Goal: Find specific page/section: Find specific page/section

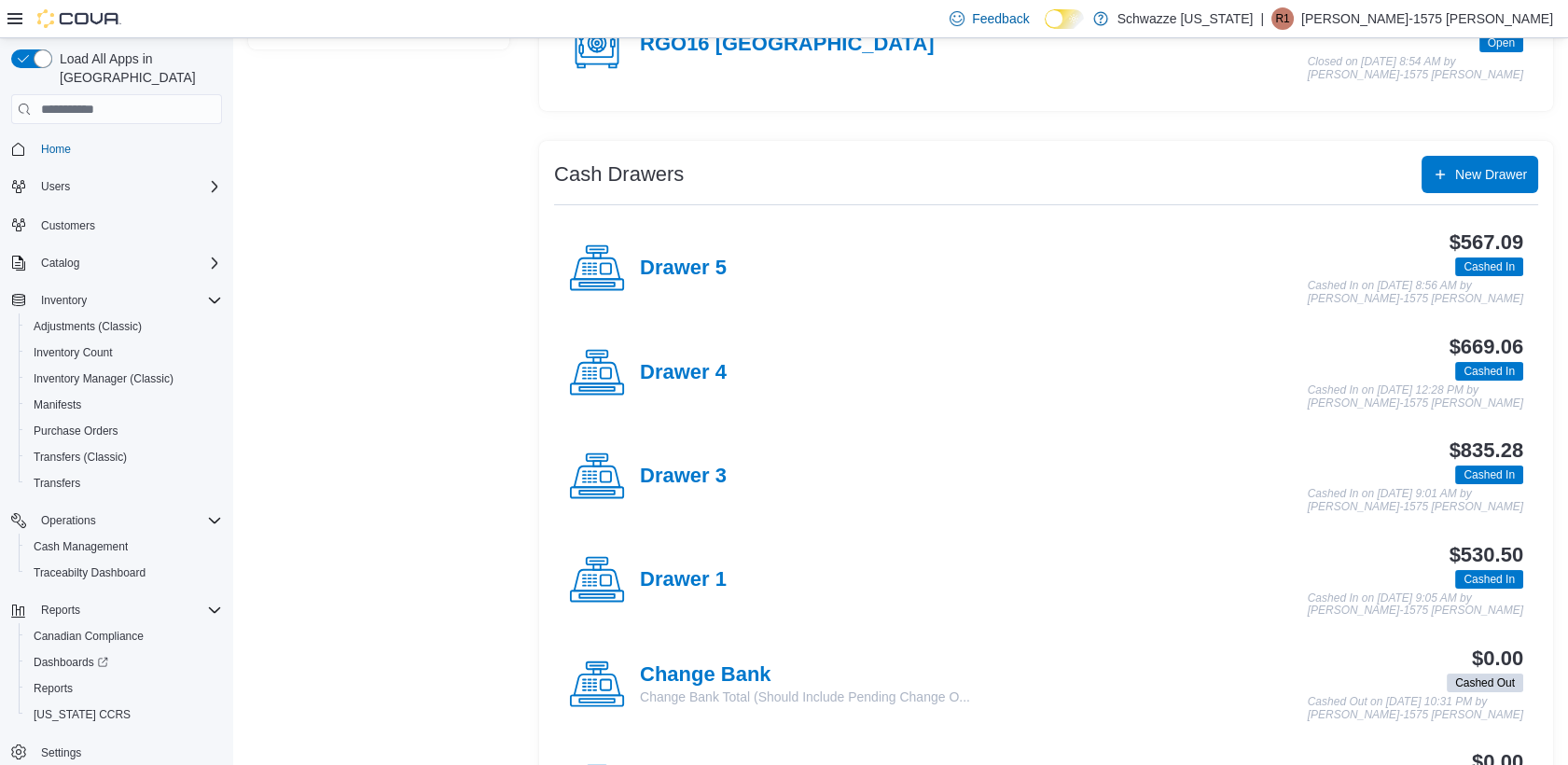
scroll to position [2, 0]
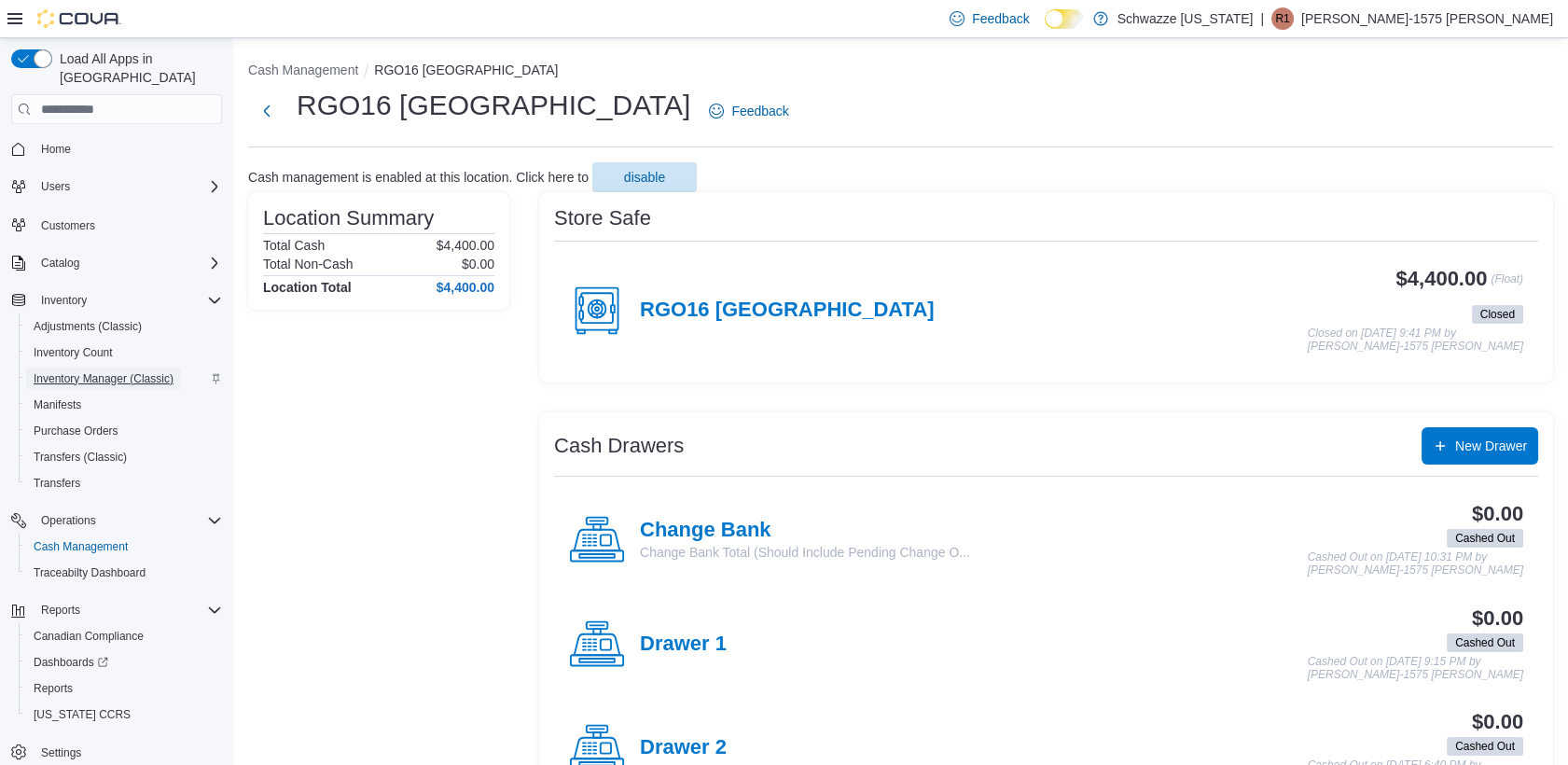
click at [109, 372] on span "Inventory Manager (Classic)" at bounding box center [104, 379] width 140 height 15
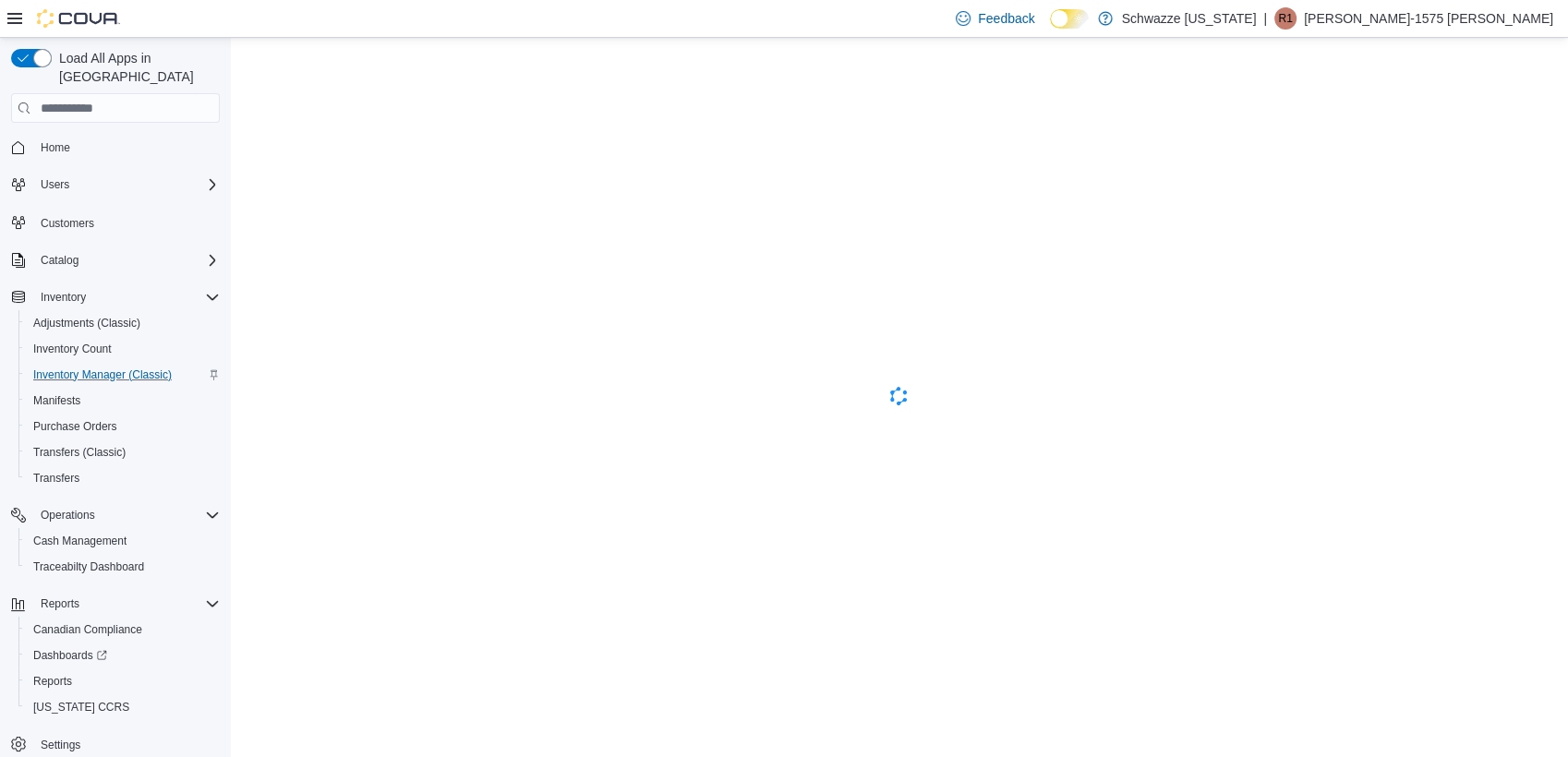
click at [1460, 26] on p "[PERSON_NAME]-1575 [PERSON_NAME]" at bounding box center [1428, 18] width 249 height 22
click at [1449, 181] on span "Sign Out" at bounding box center [1434, 177] width 50 height 18
